Goal: Entertainment & Leisure: Consume media (video, audio)

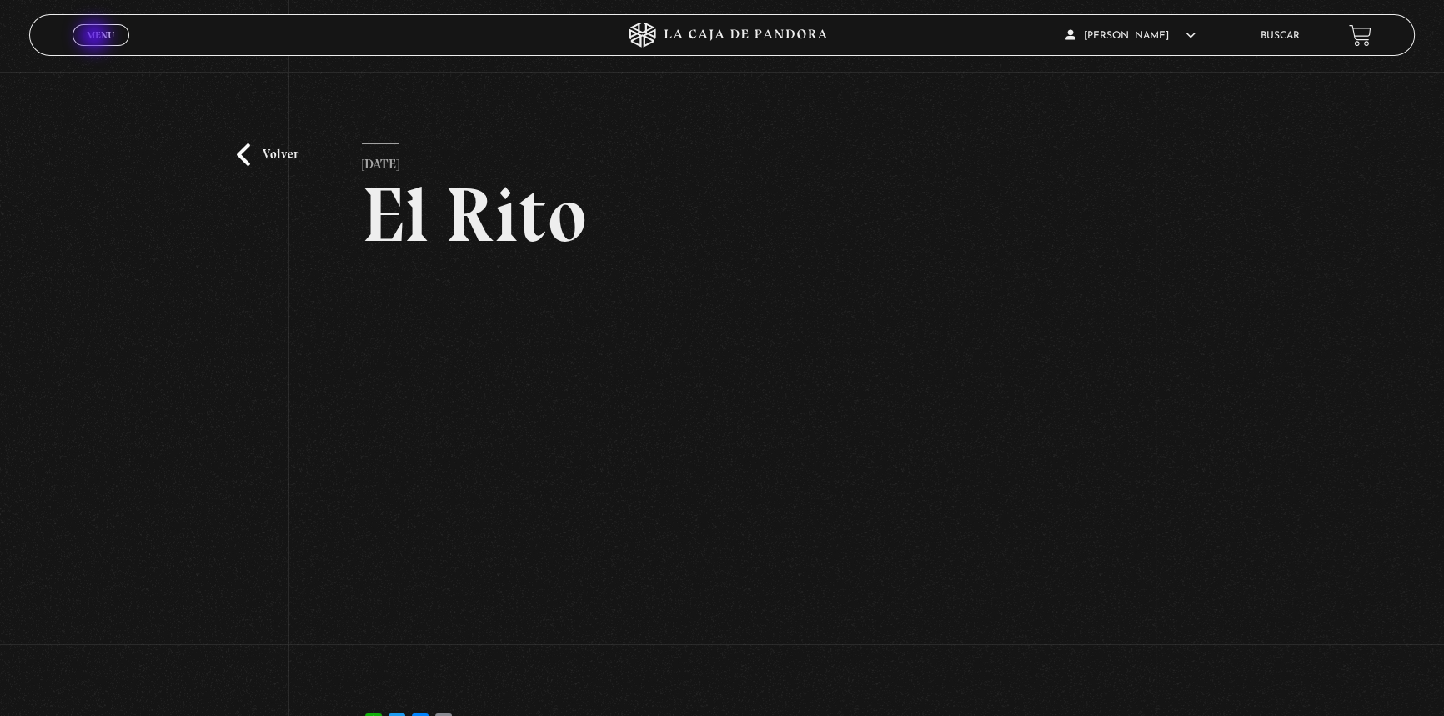
click at [96, 38] on span "Menu" at bounding box center [101, 35] width 28 height 10
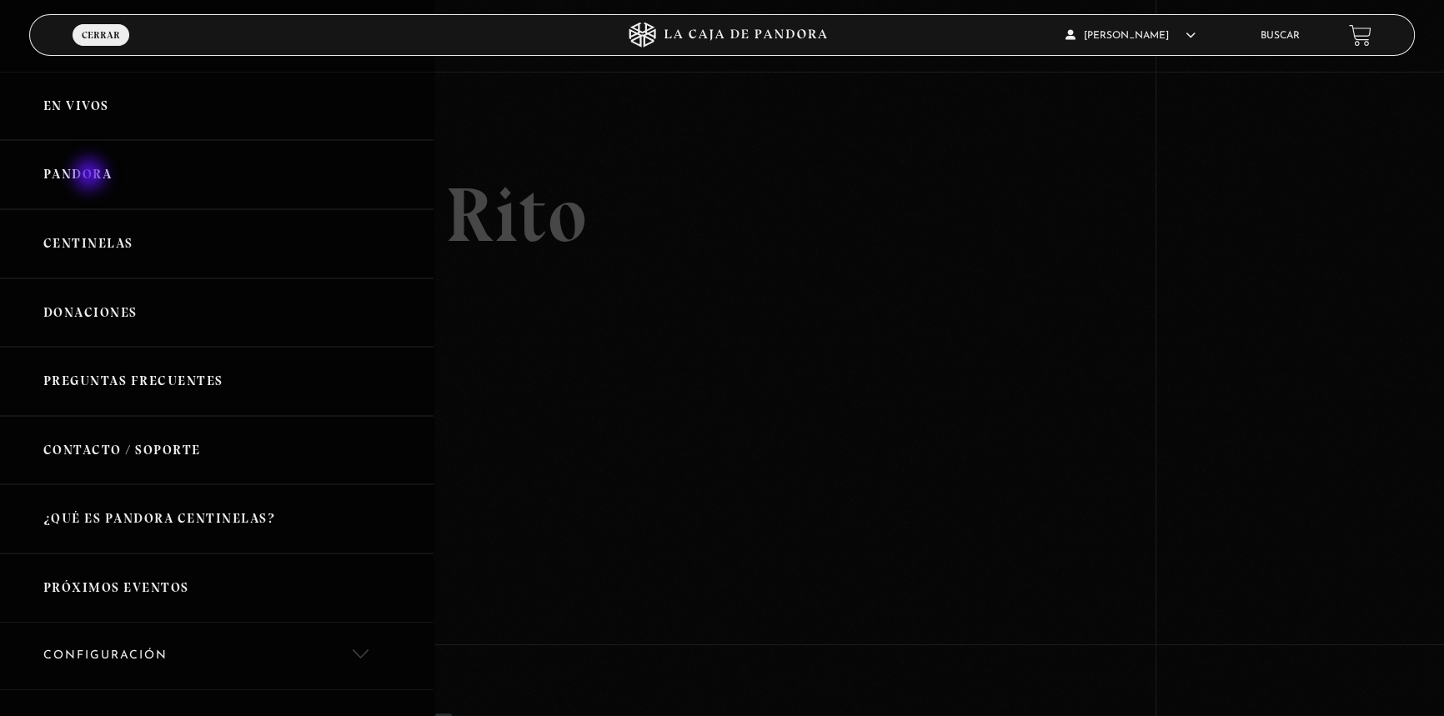
click at [91, 176] on link "Pandora" at bounding box center [216, 174] width 433 height 69
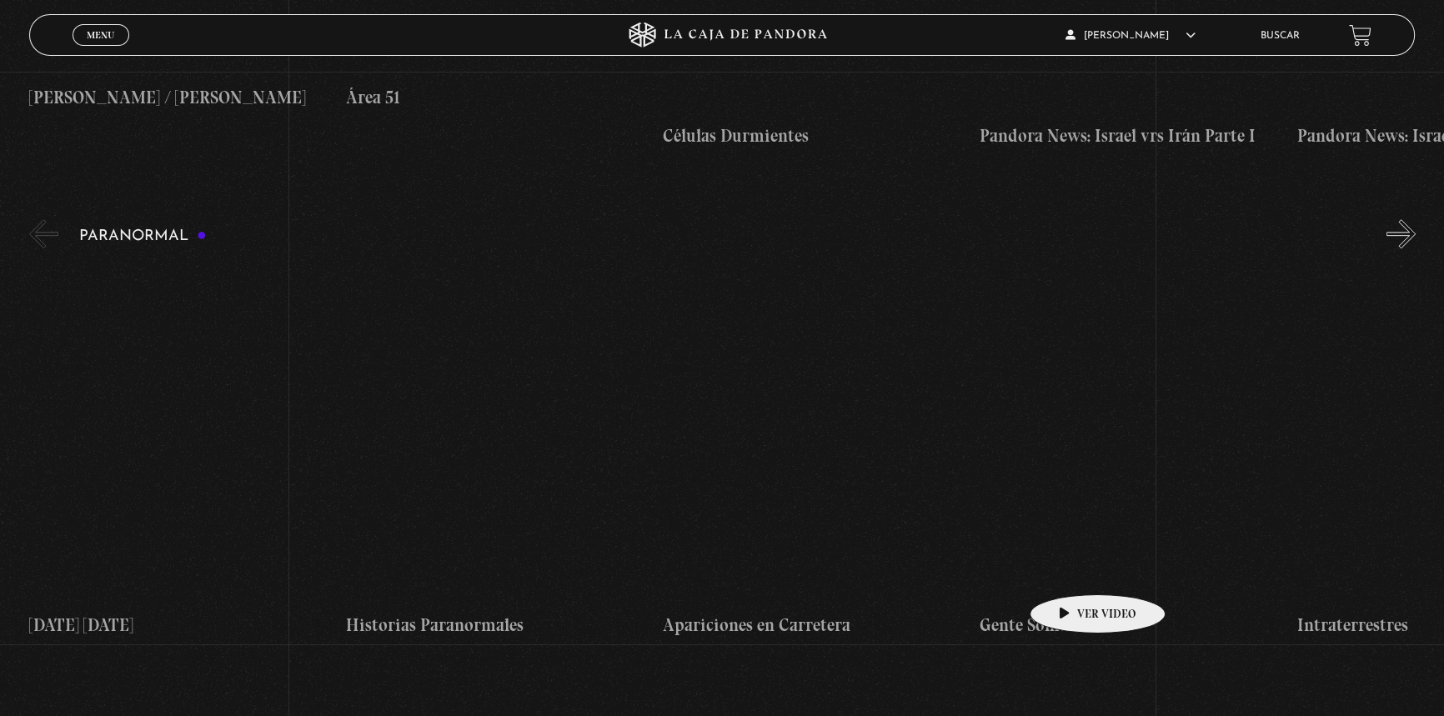
scroll to position [1667, 0]
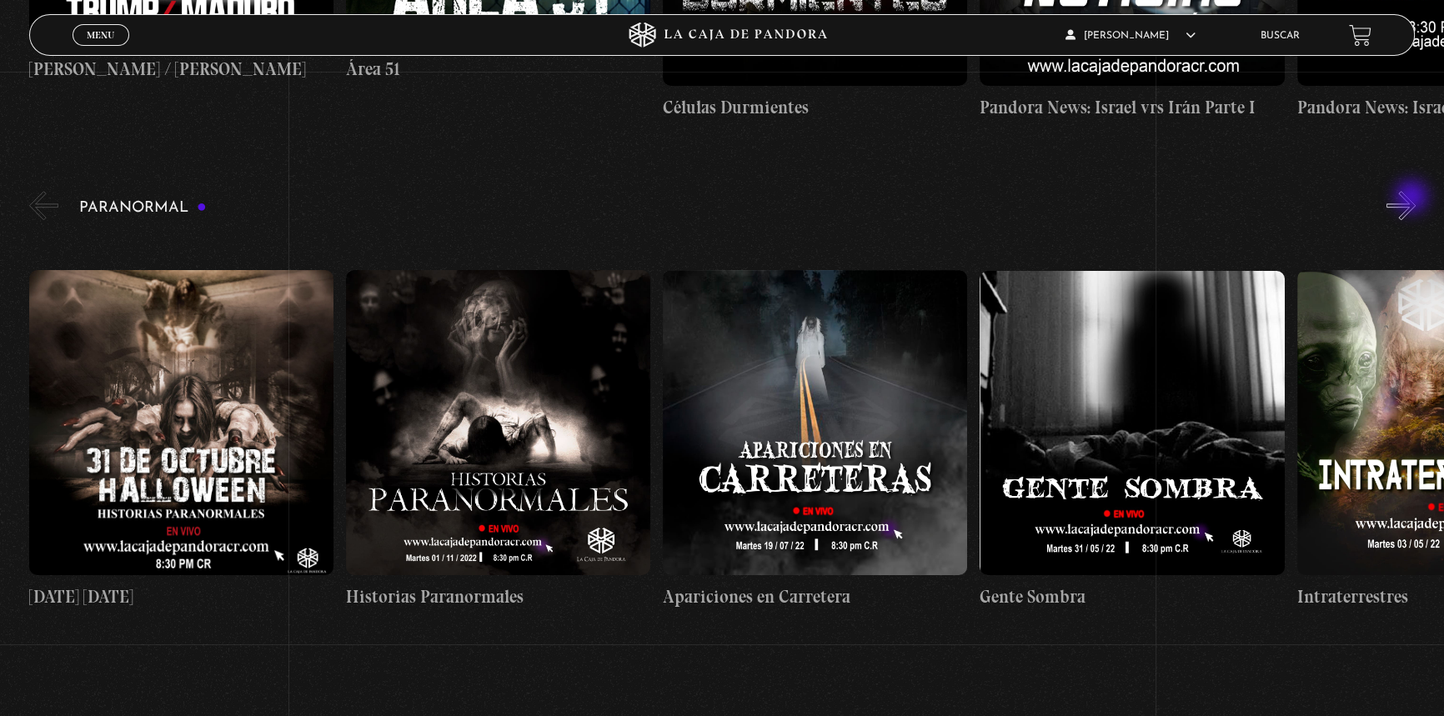
click at [1413, 198] on button "»" at bounding box center [1400, 205] width 29 height 29
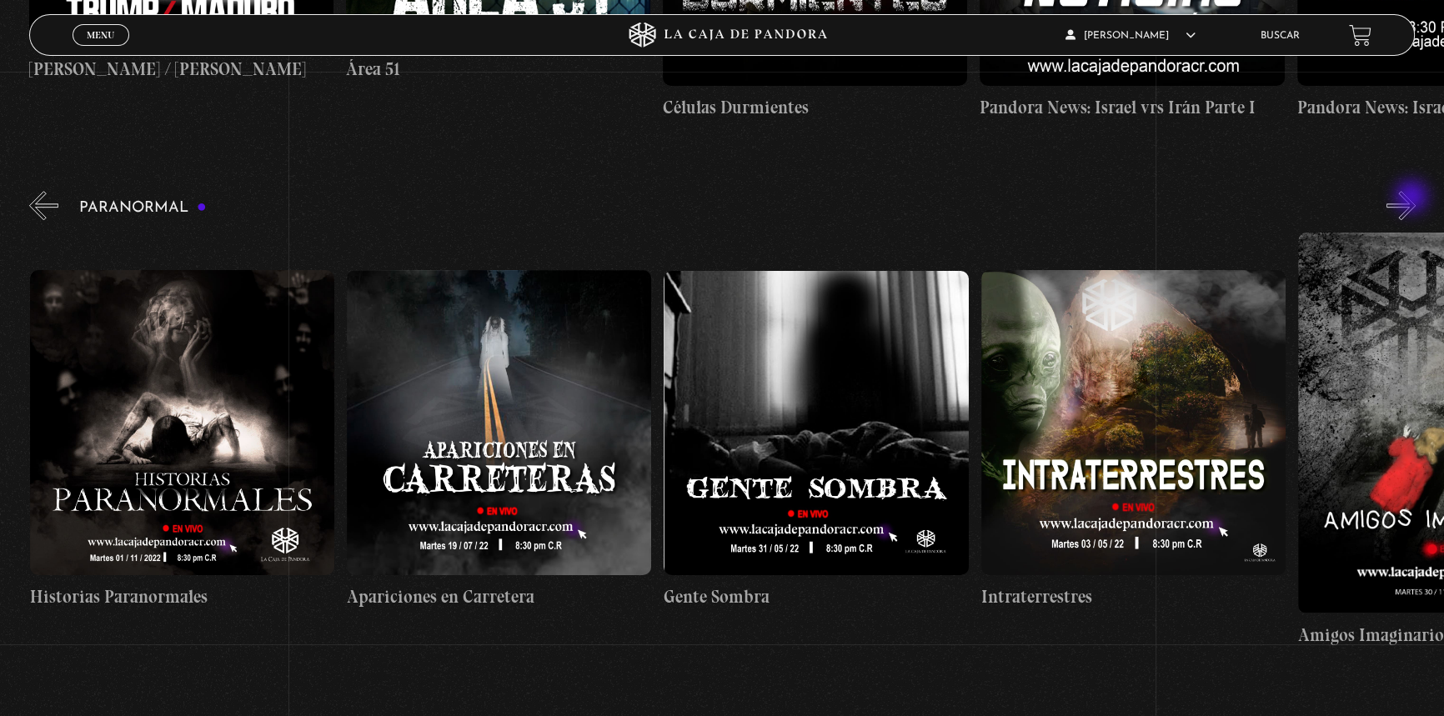
scroll to position [0, 317]
click at [1413, 198] on button "»" at bounding box center [1400, 205] width 29 height 29
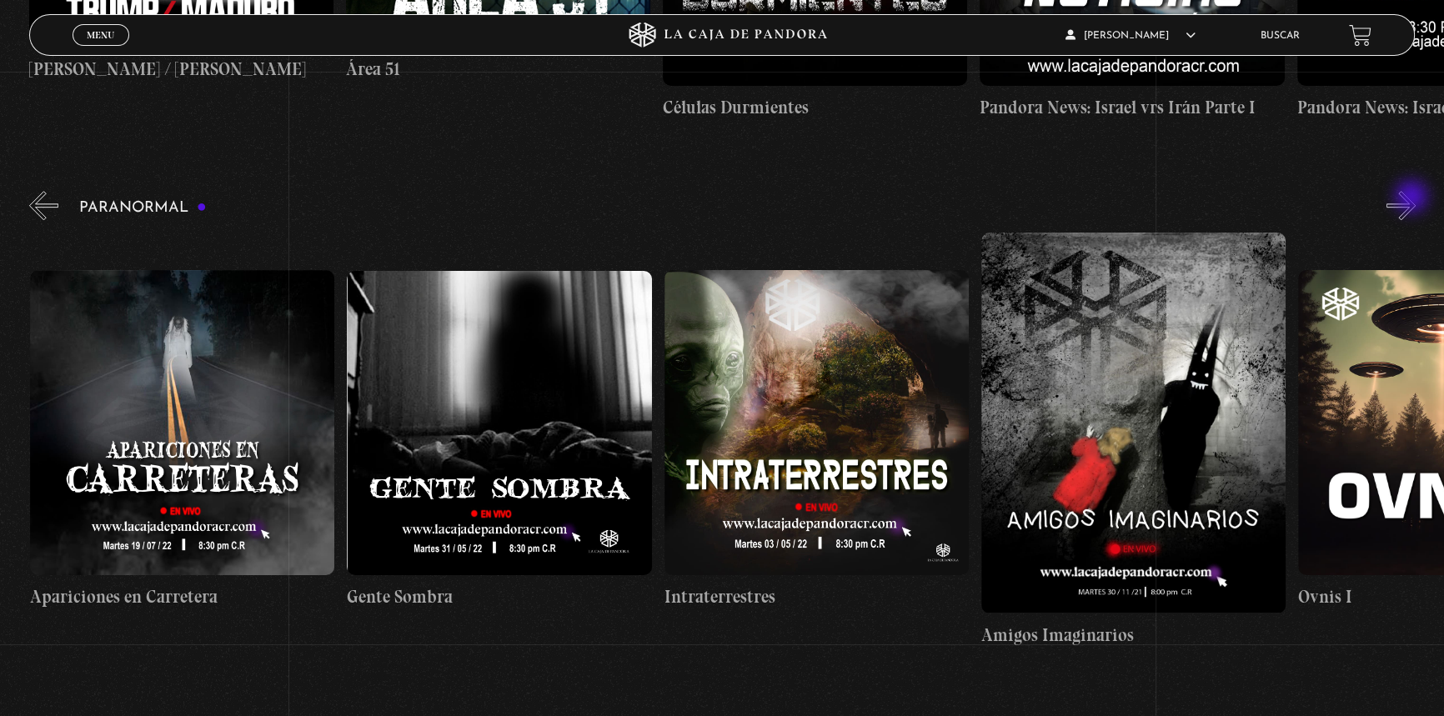
scroll to position [0, 633]
click at [1413, 198] on button "»" at bounding box center [1400, 205] width 29 height 29
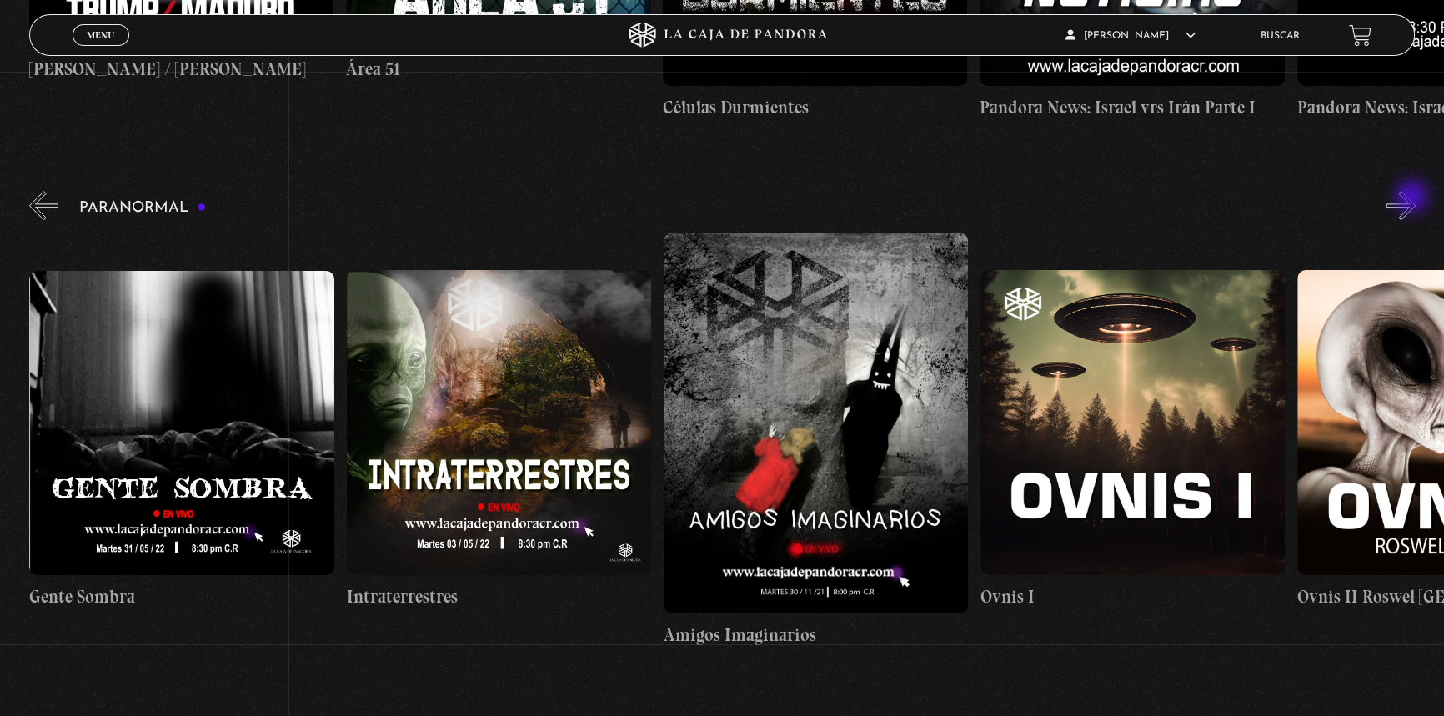
scroll to position [0, 950]
click at [1413, 198] on button "»" at bounding box center [1400, 205] width 29 height 29
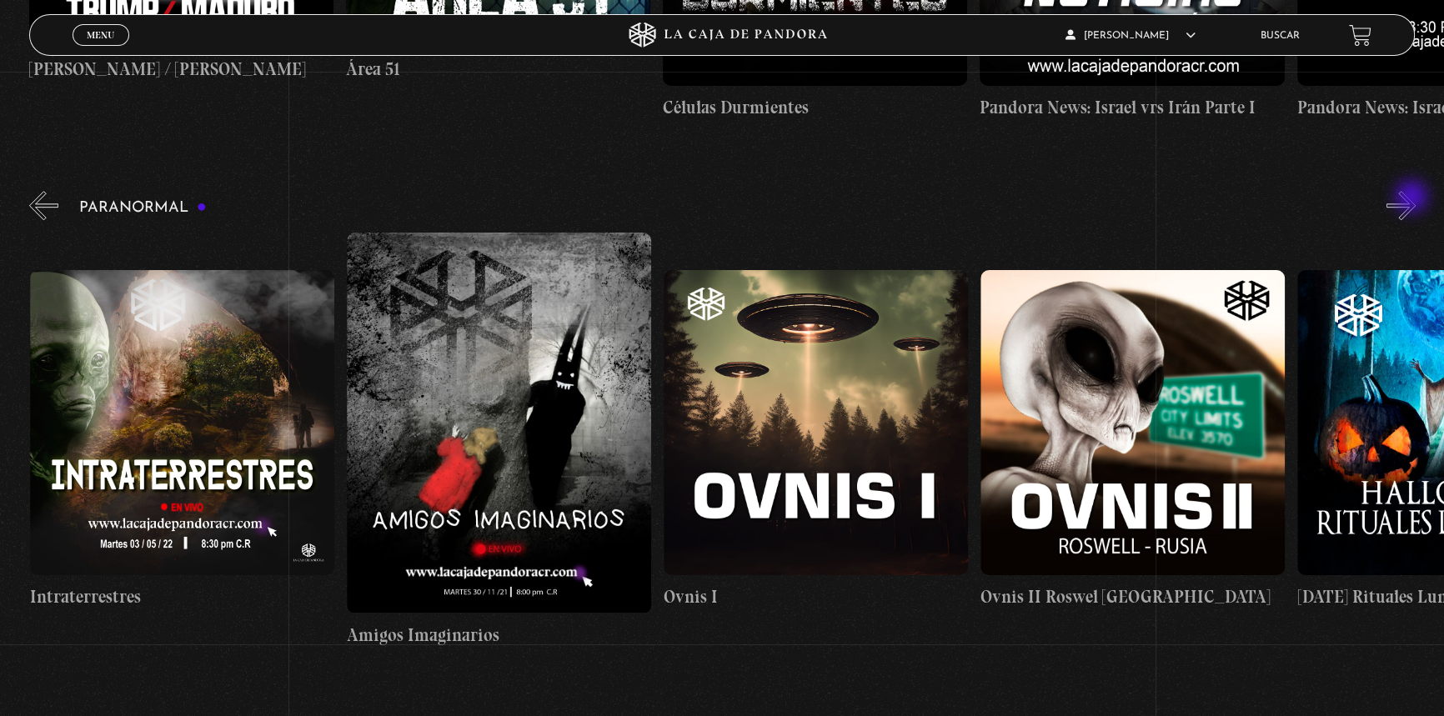
scroll to position [0, 1267]
click at [746, 409] on figure at bounding box center [815, 422] width 304 height 304
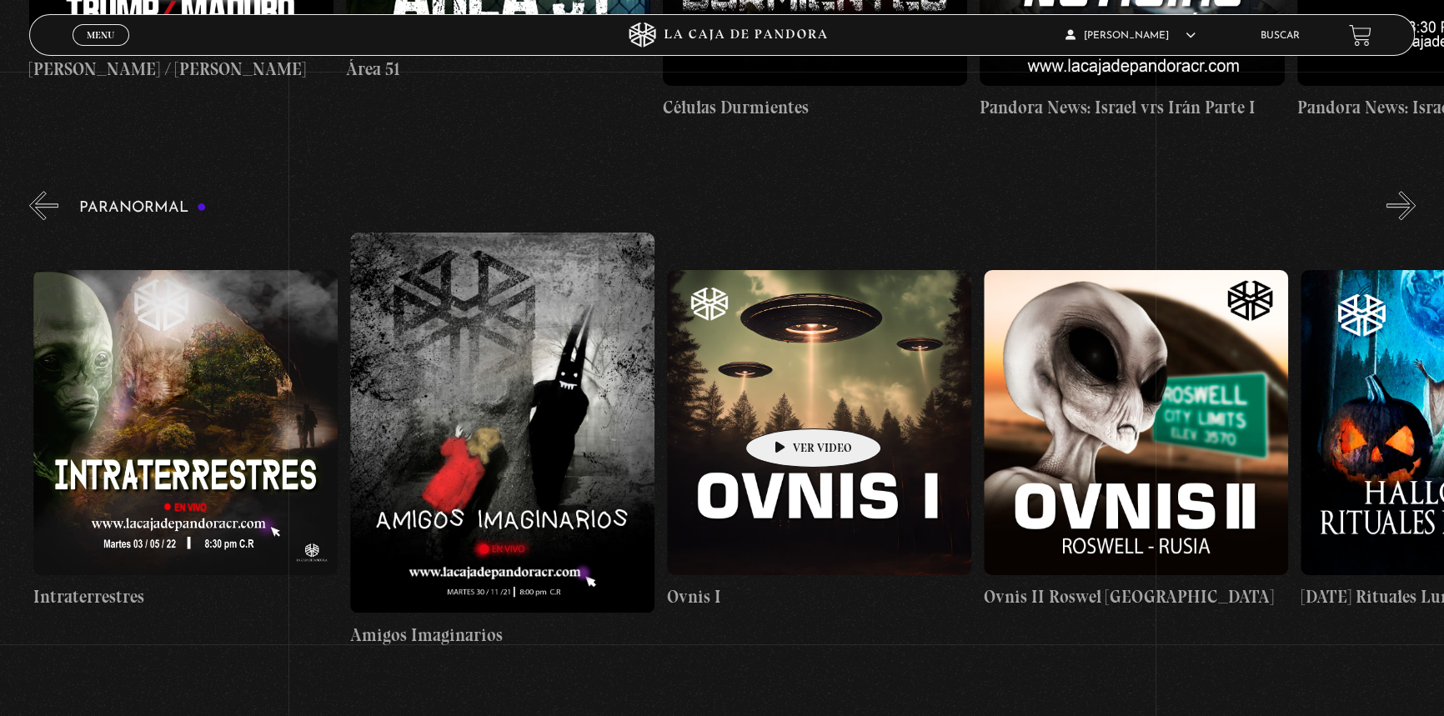
click at [787, 403] on figure at bounding box center [819, 422] width 304 height 304
